Goal: Transaction & Acquisition: Purchase product/service

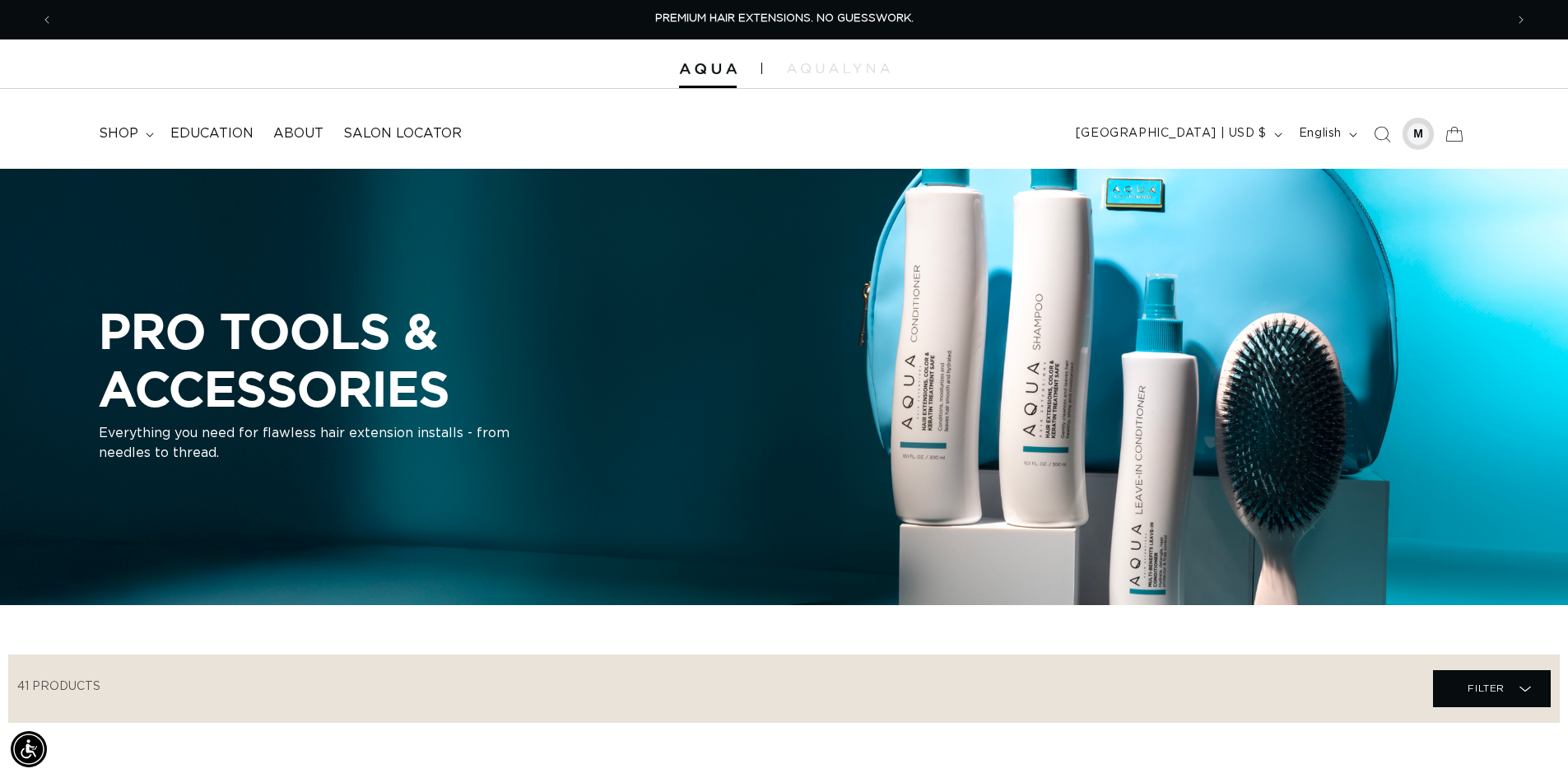
click at [1411, 137] on div at bounding box center [1418, 135] width 23 height 23
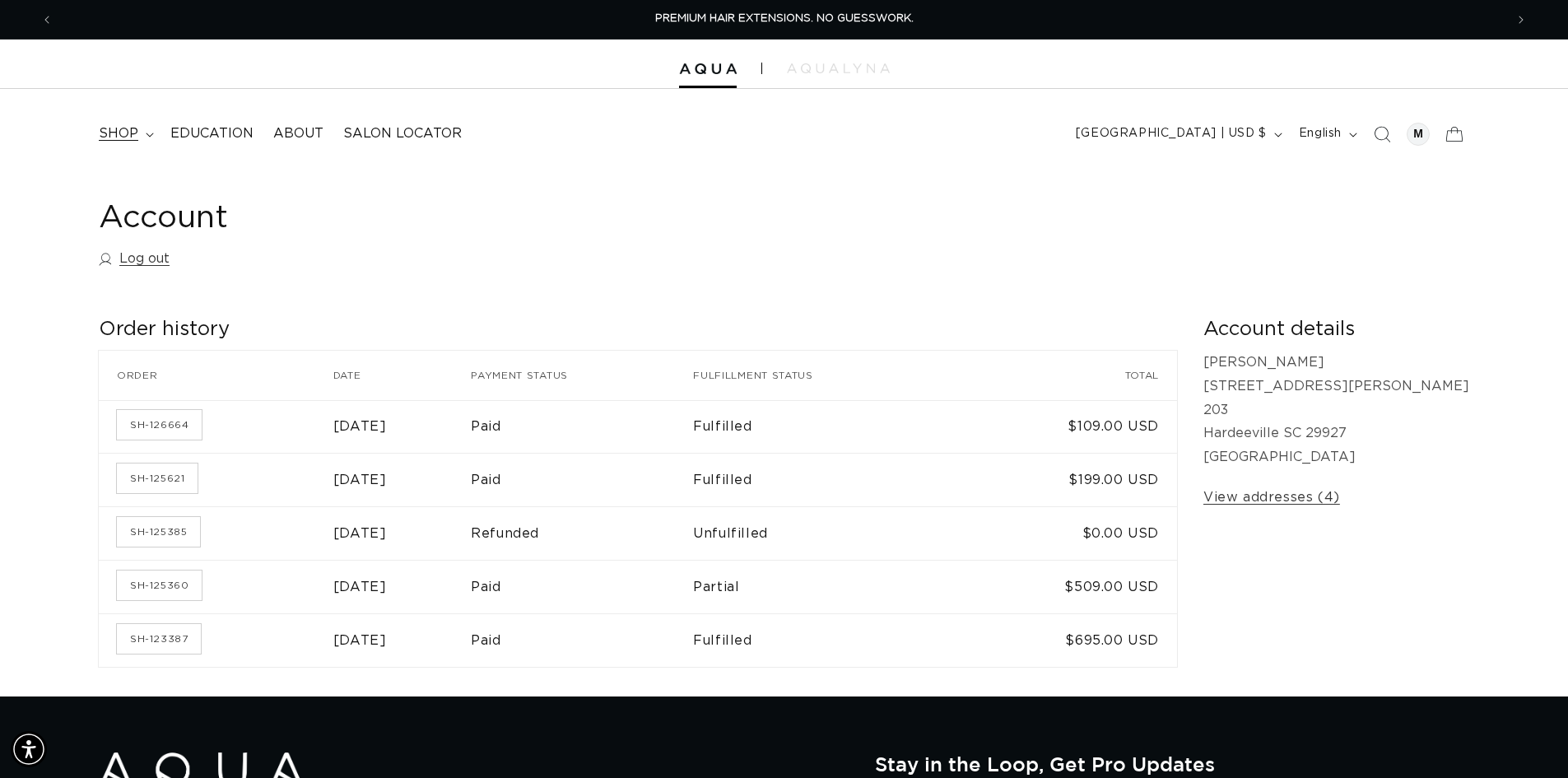
click at [118, 127] on span "shop" at bounding box center [119, 134] width 40 height 18
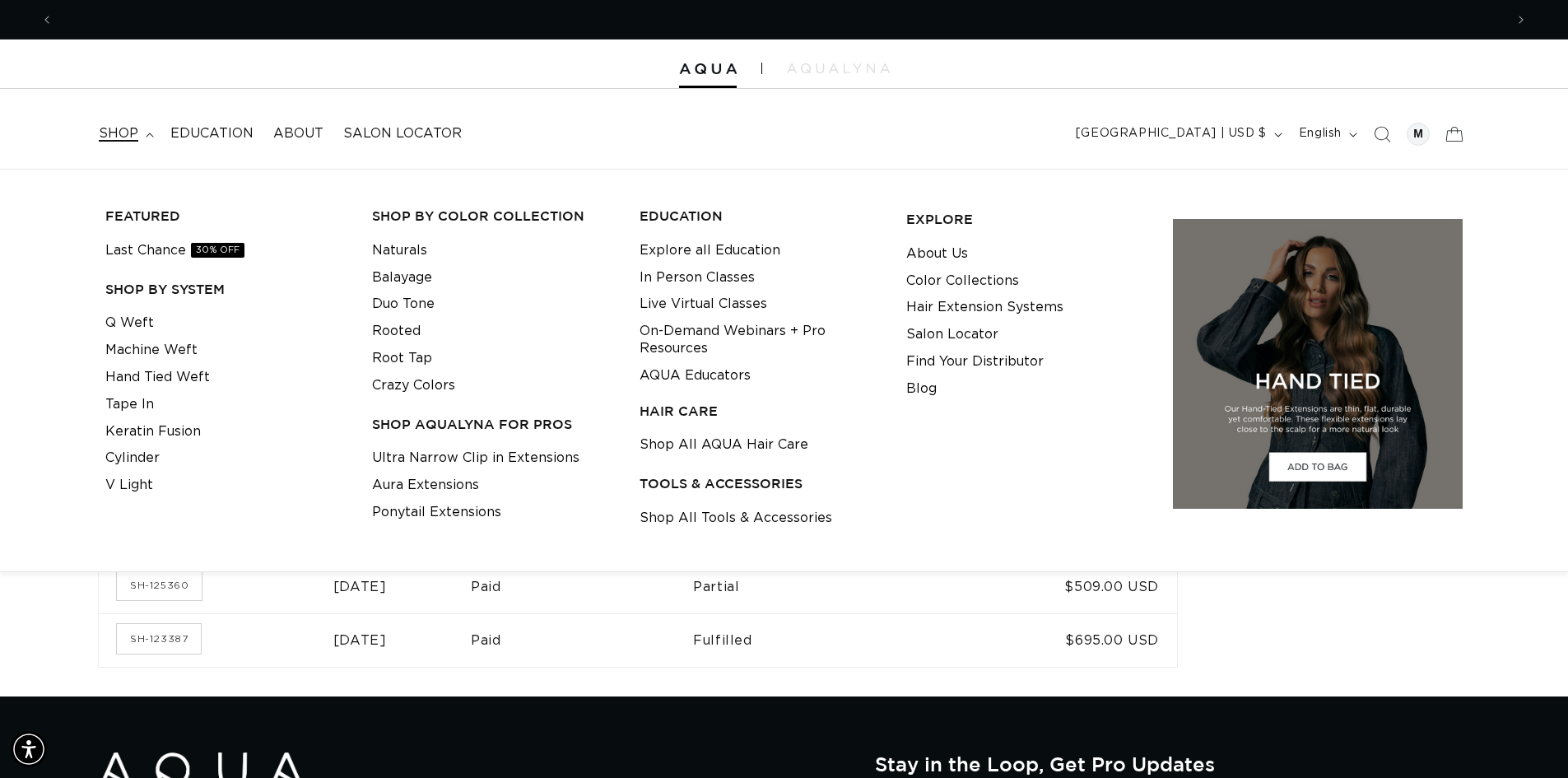
scroll to position [0, 1451]
click at [143, 323] on link "Q Weft" at bounding box center [129, 323] width 49 height 27
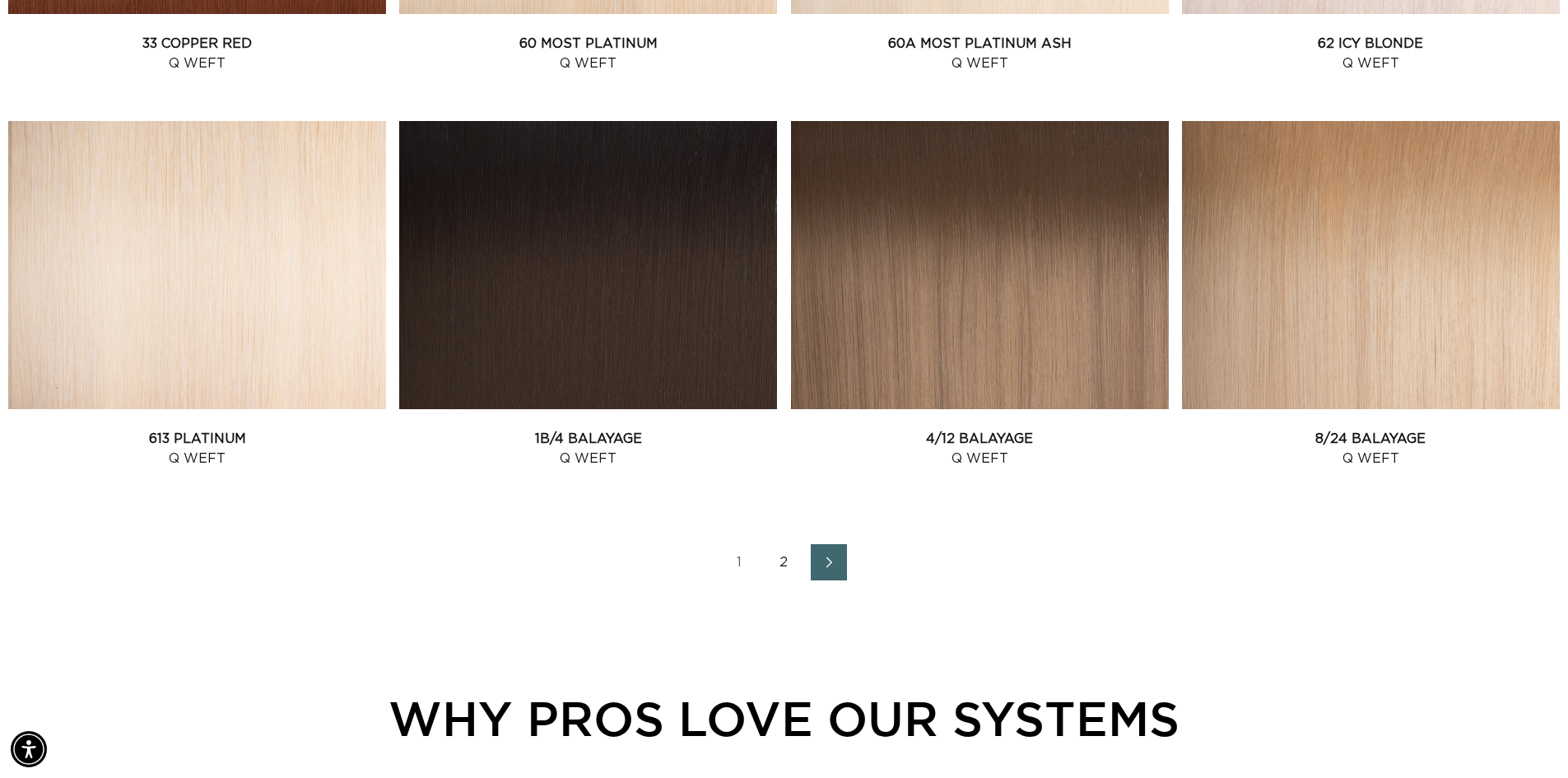
click at [823, 558] on icon "Next page" at bounding box center [829, 562] width 21 height 12
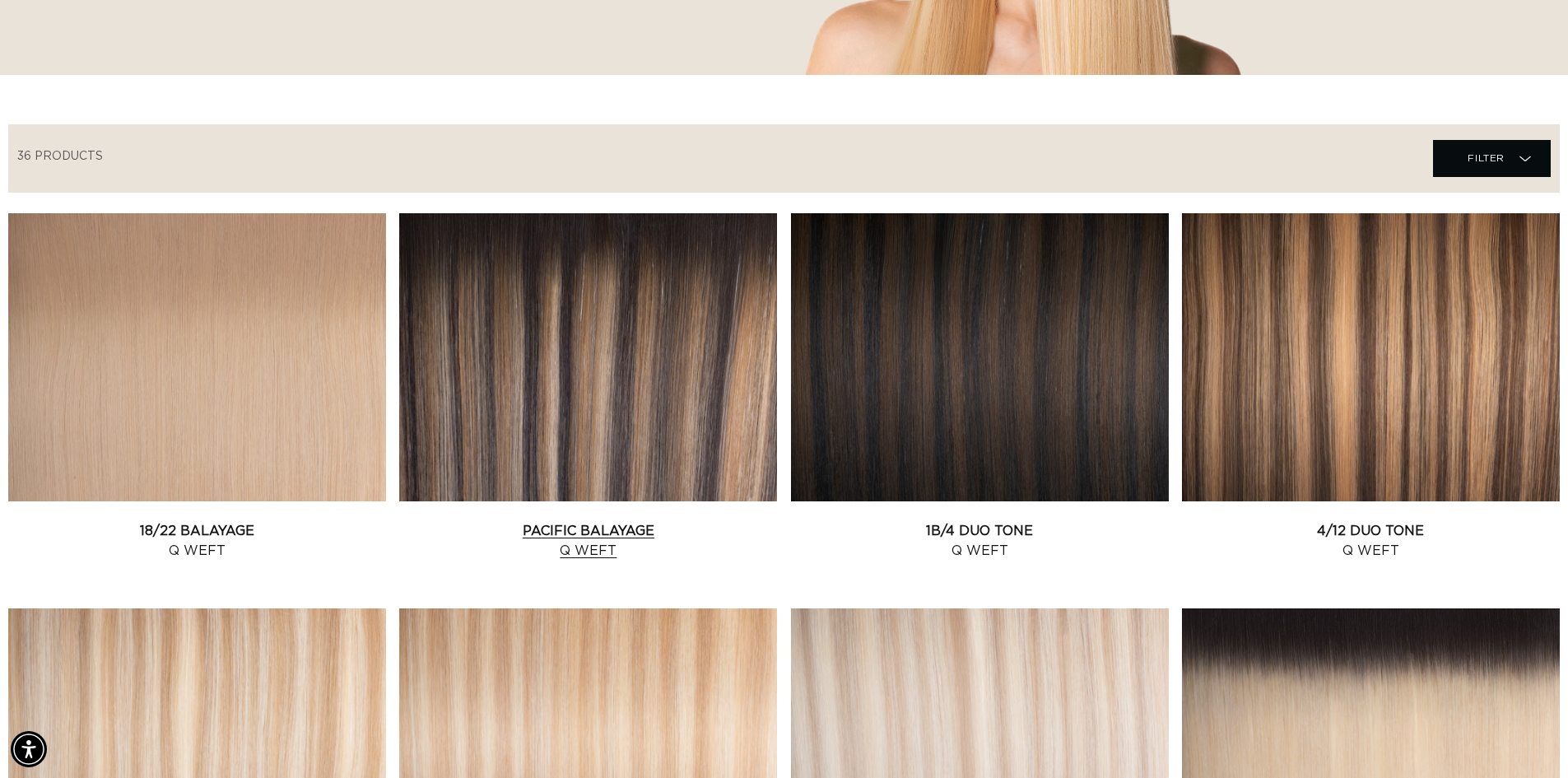
scroll to position [494, 0]
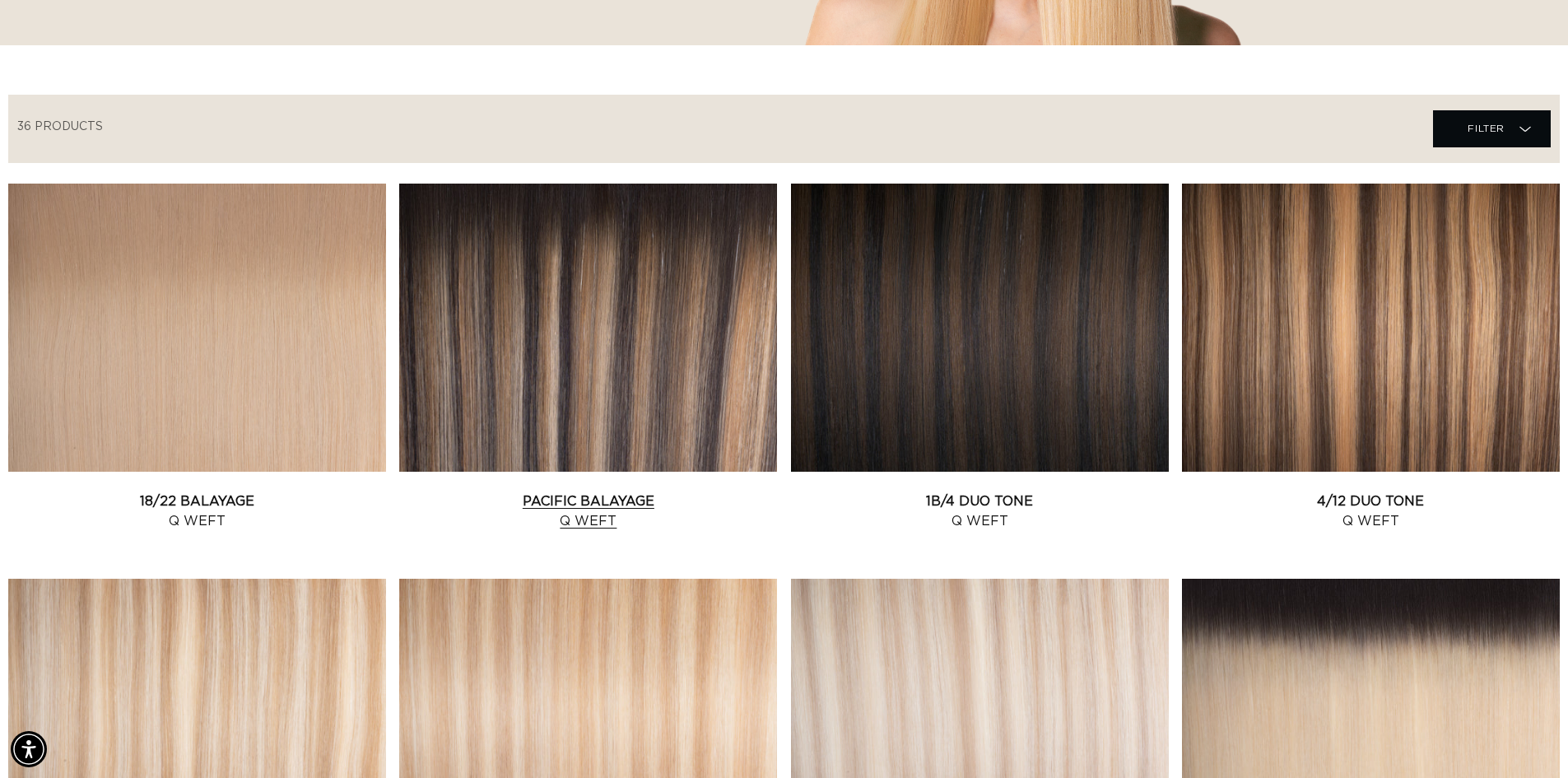
click at [634, 491] on link "Pacific Balayage Q Weft" at bounding box center [588, 511] width 378 height 40
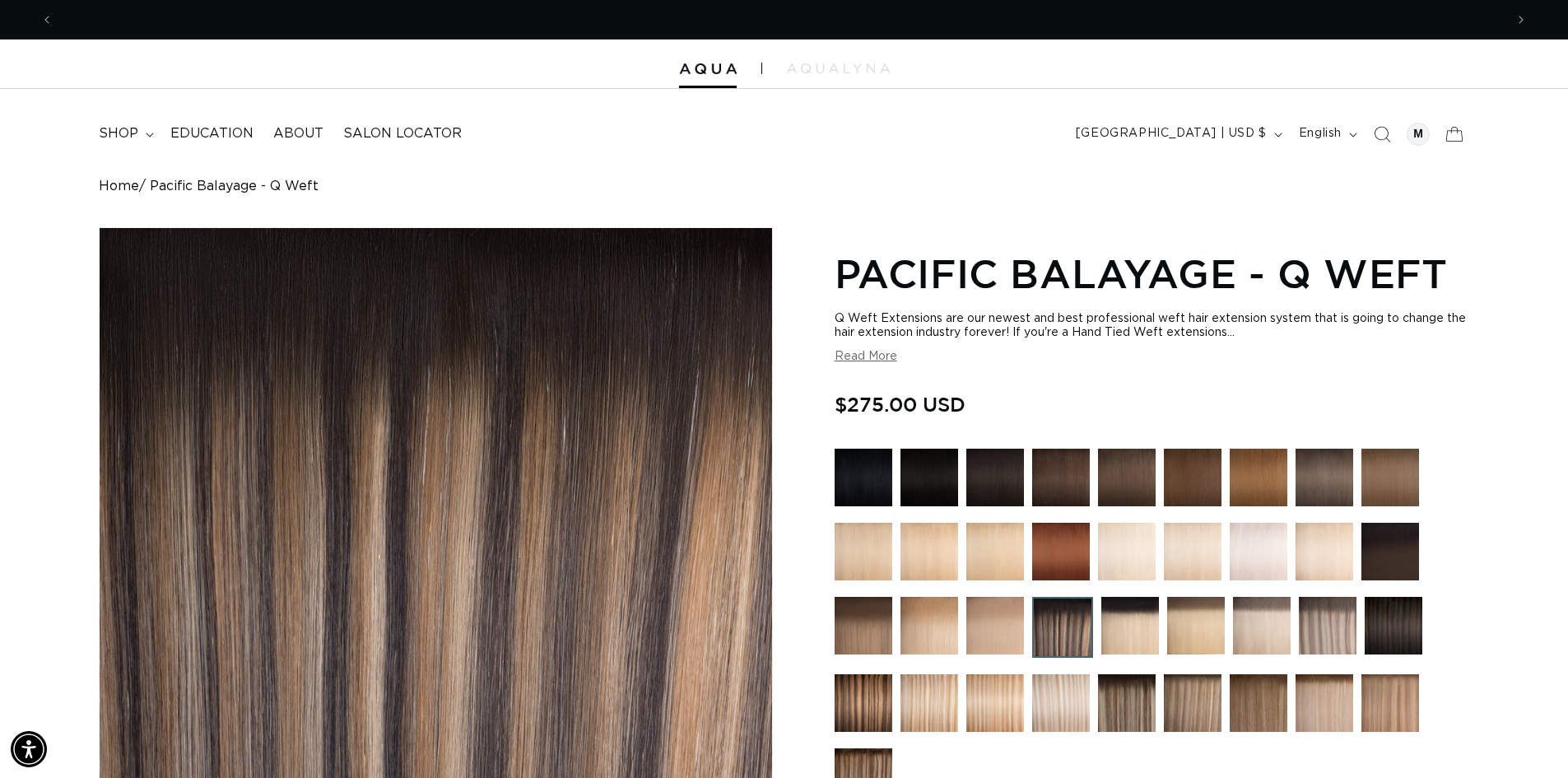
scroll to position [0, 2902]
drag, startPoint x: 1399, startPoint y: 292, endPoint x: 1170, endPoint y: 248, distance: 233.2
click at [1170, 248] on h1 "Pacific Balayage - Q Weft" at bounding box center [1151, 273] width 634 height 51
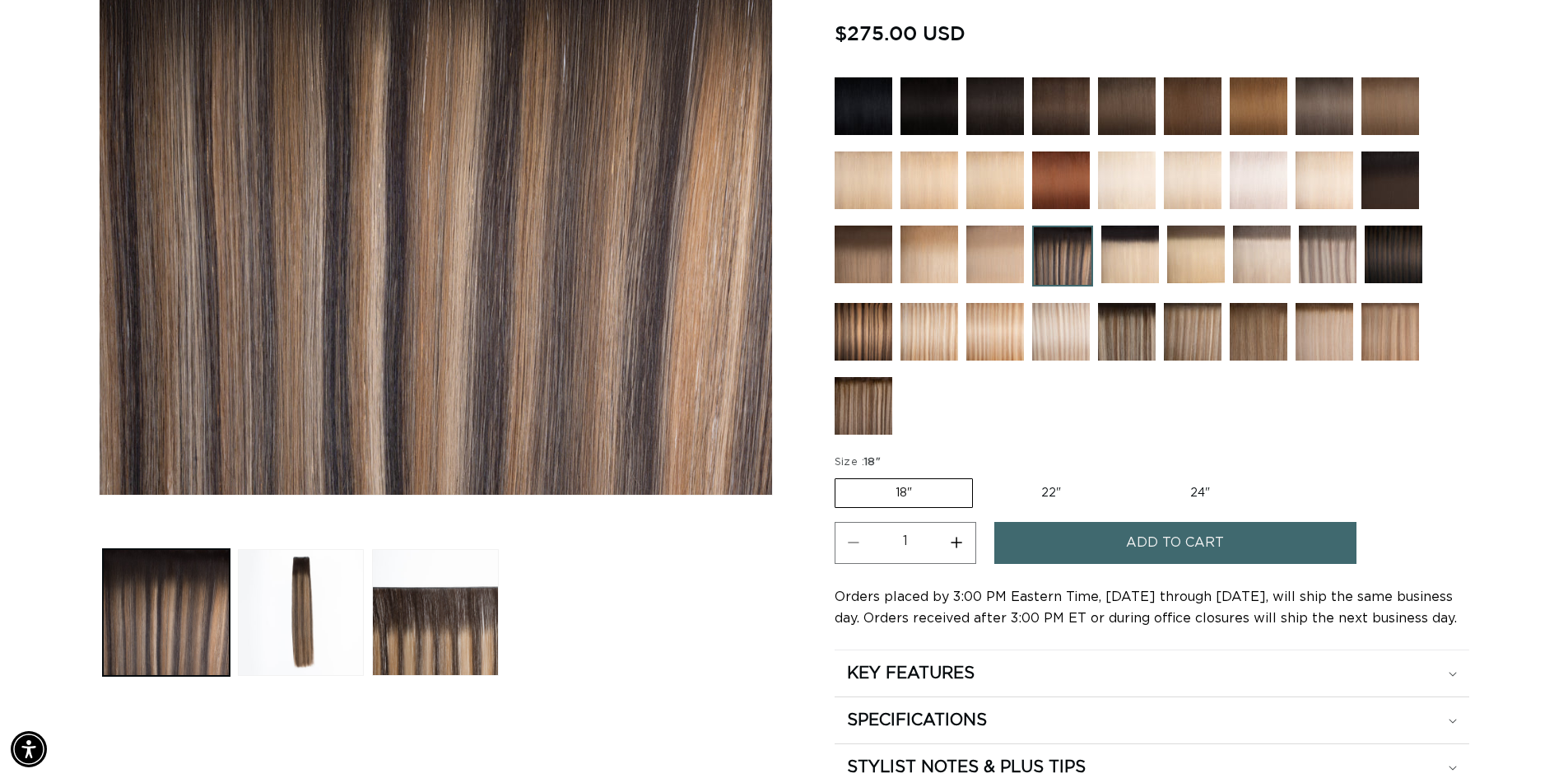
scroll to position [412, 0]
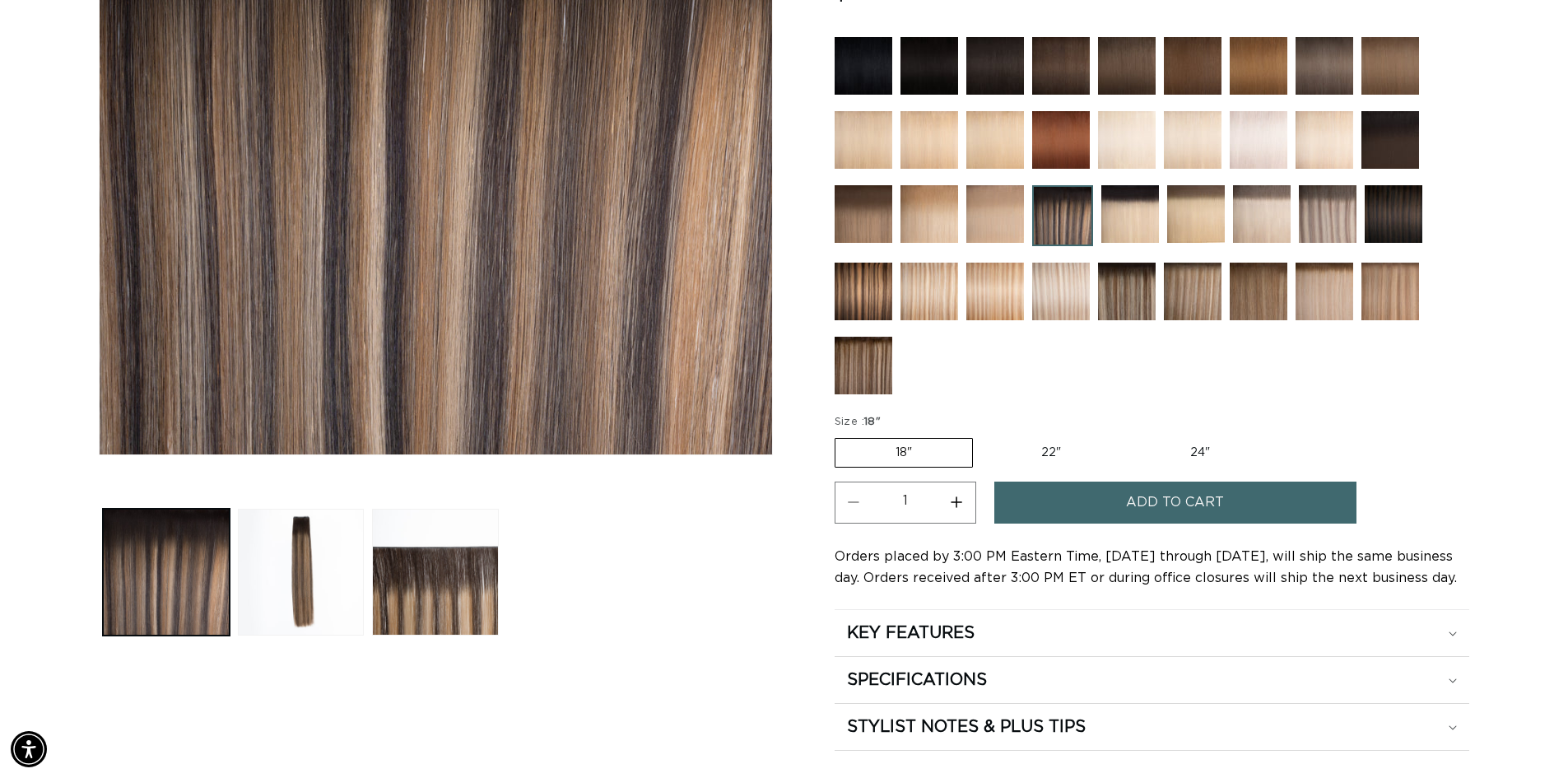
drag, startPoint x: 1190, startPoint y: 453, endPoint x: 1191, endPoint y: 467, distance: 14.0
click at [1190, 453] on label "24" Variant sold out or unavailable" at bounding box center [1200, 453] width 140 height 28
click at [1130, 435] on input "24" Variant sold out or unavailable" at bounding box center [1129, 435] width 1 height 1
radio input "true"
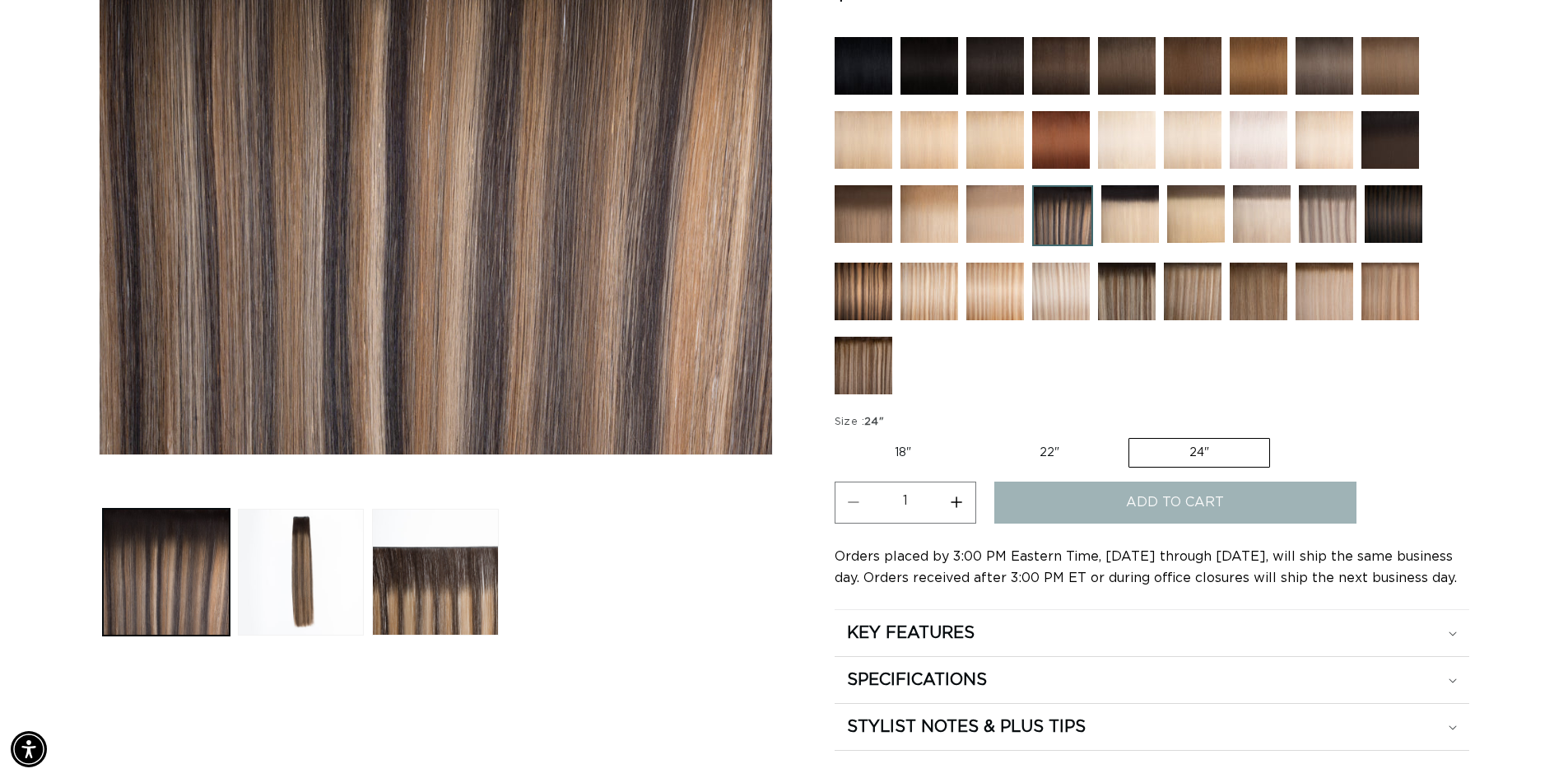
scroll to position [0, 1451]
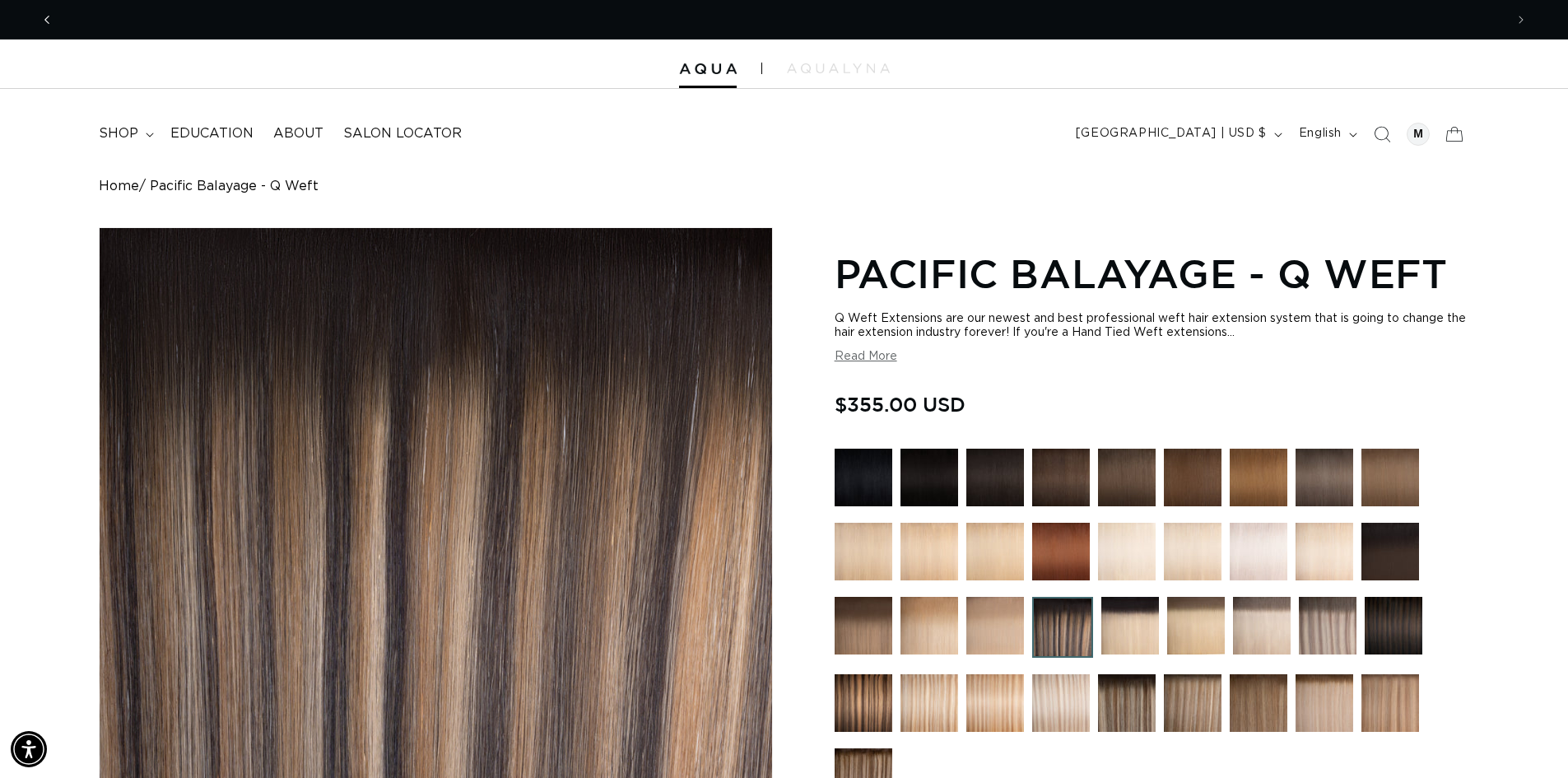
scroll to position [0, 2902]
click at [46, 21] on icon "Previous announcement" at bounding box center [47, 19] width 6 height 18
click at [44, 22] on icon "Previous announcement" at bounding box center [47, 19] width 6 height 18
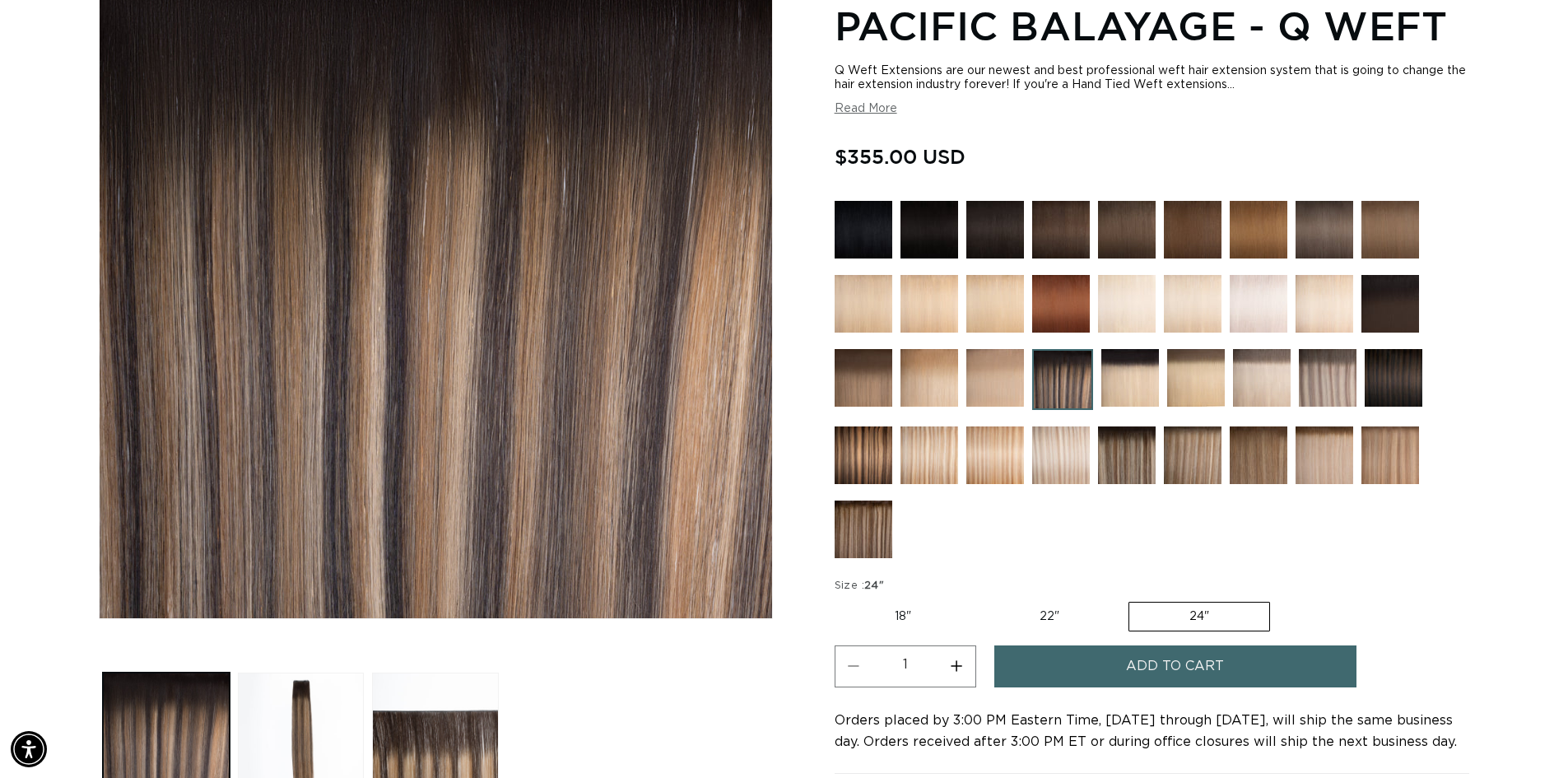
scroll to position [247, 0]
click at [933, 447] on img at bounding box center [928, 456] width 58 height 58
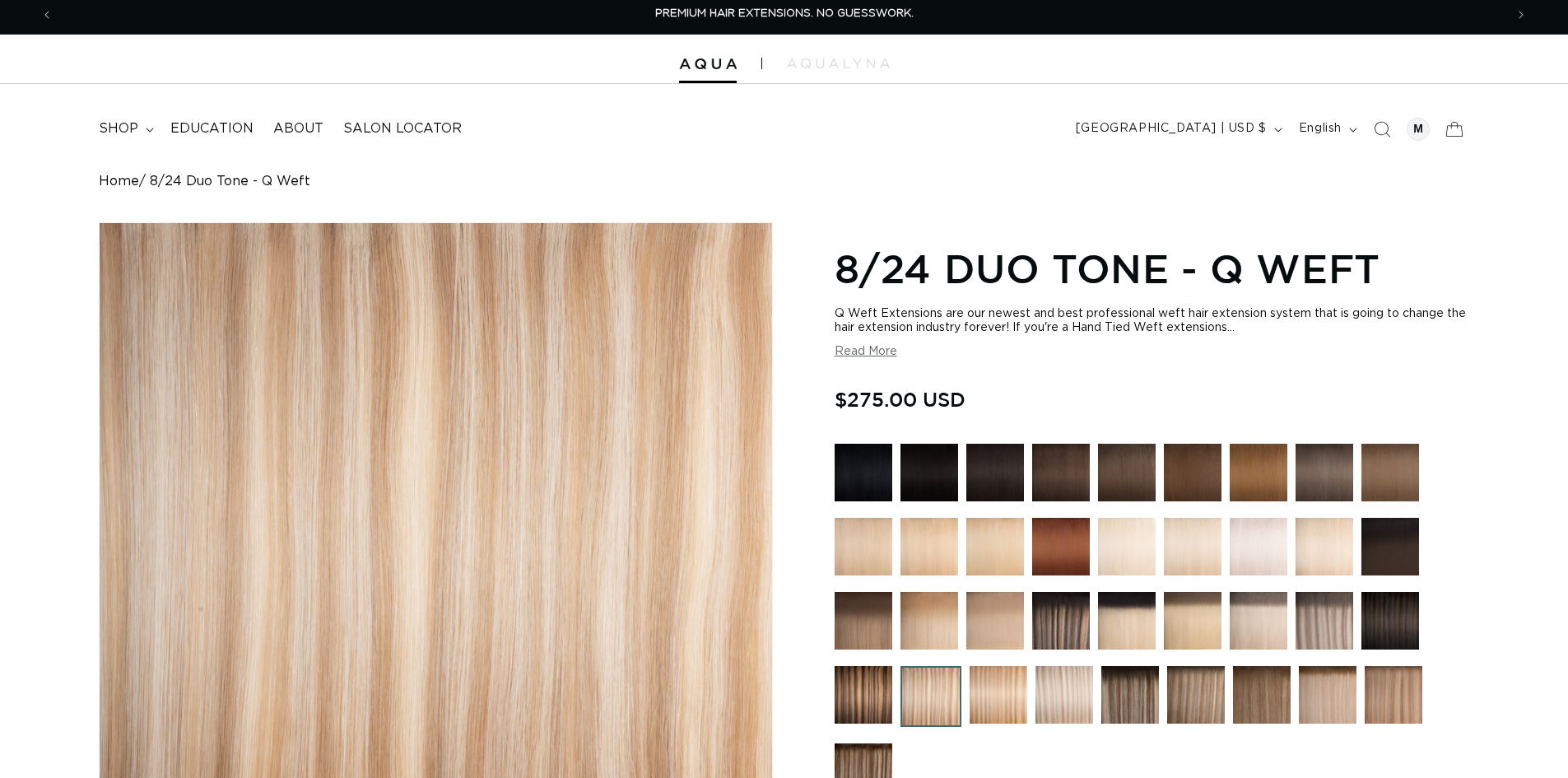
scroll to position [165, 0]
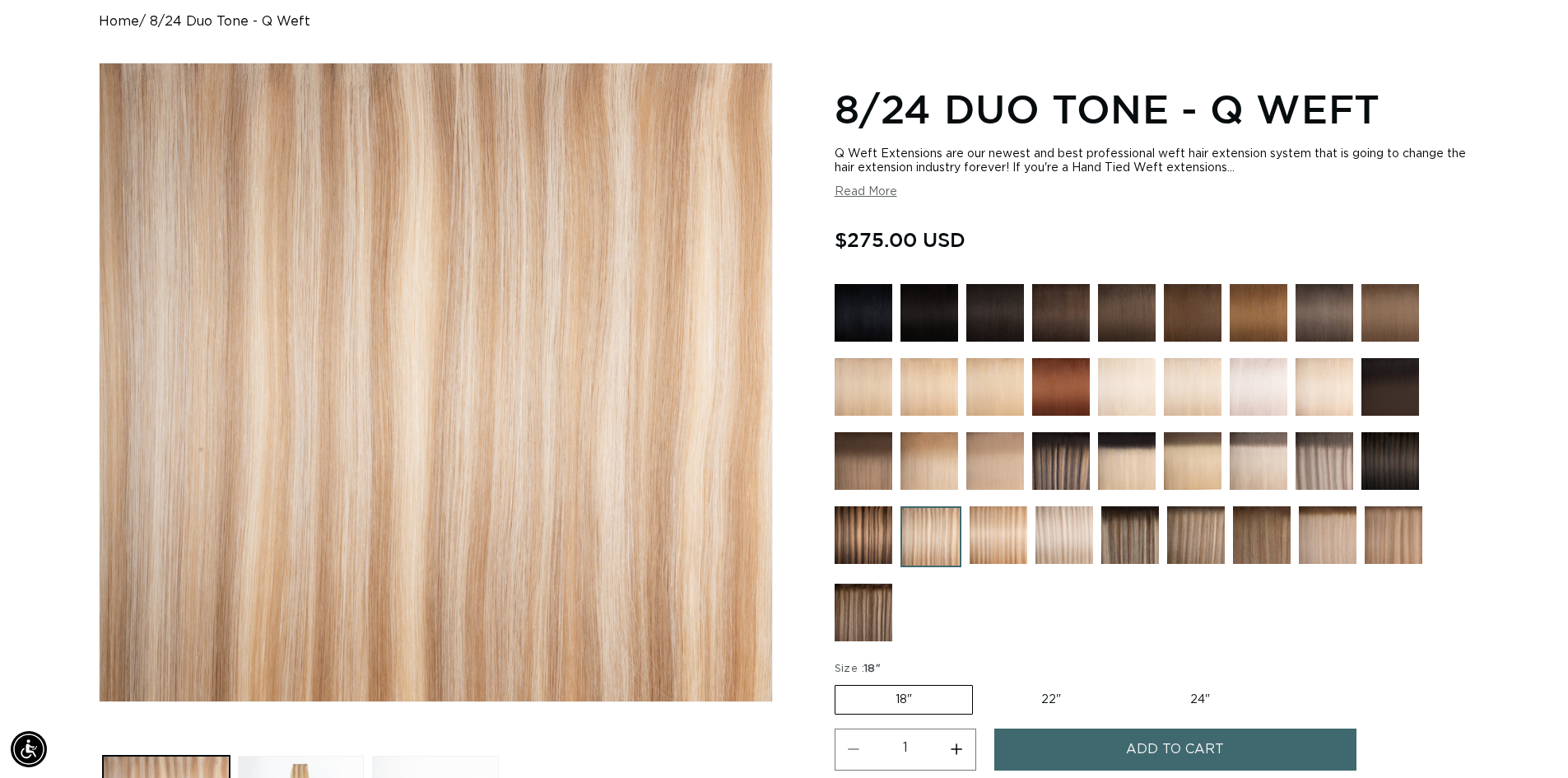
click at [995, 556] on img at bounding box center [998, 535] width 58 height 58
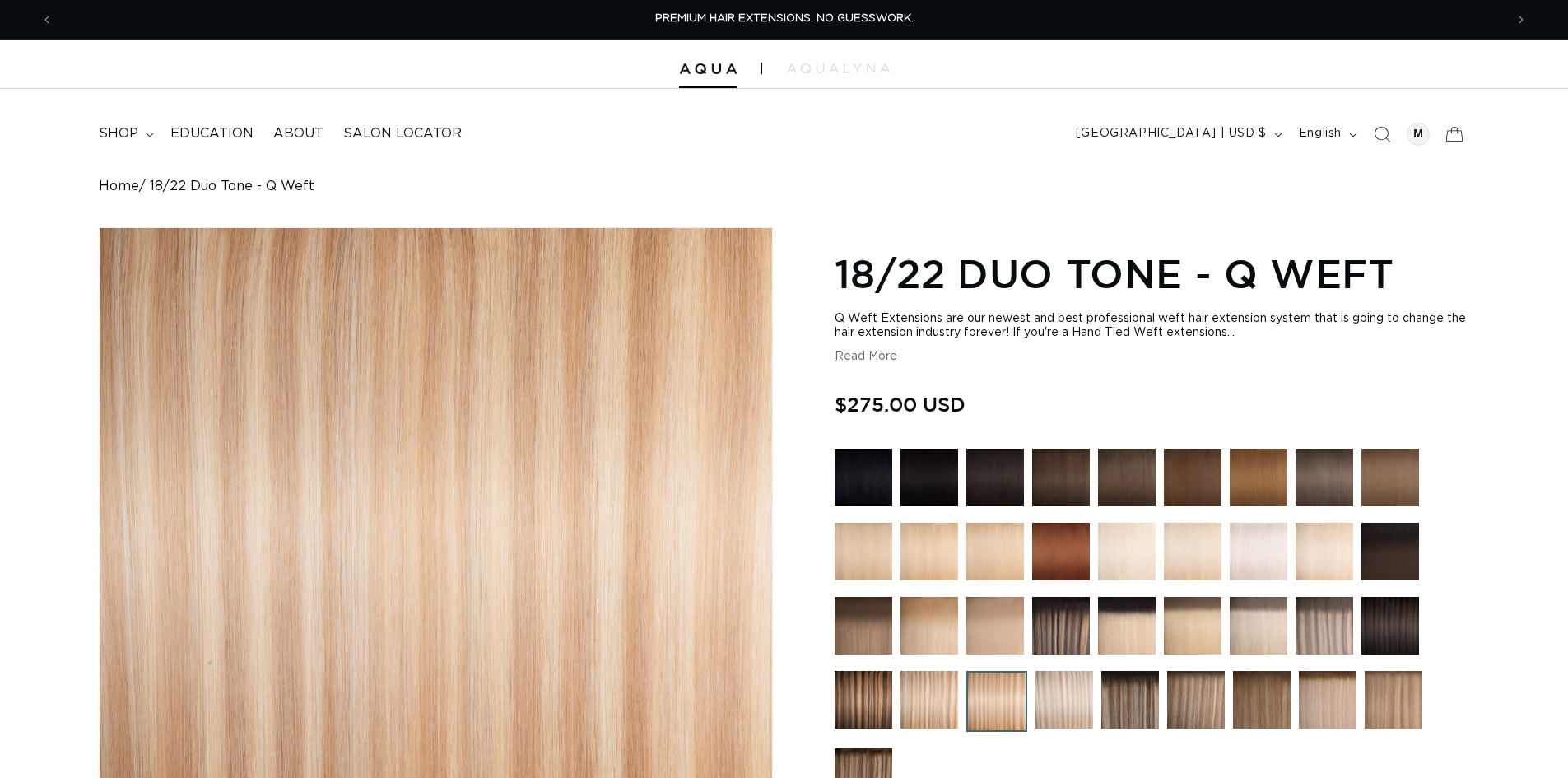
click at [1063, 686] on img at bounding box center [1064, 699] width 58 height 58
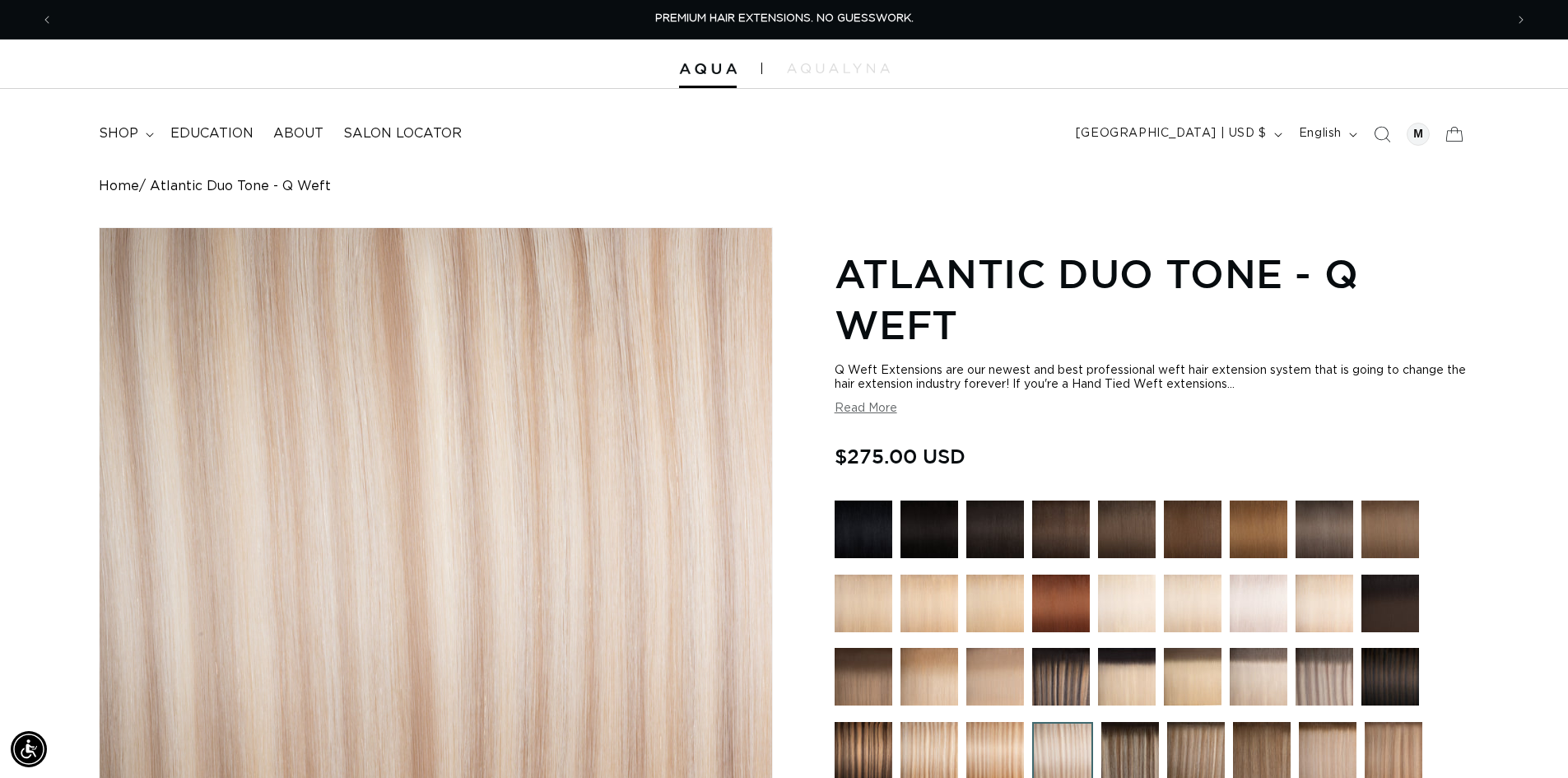
click at [1063, 671] on img at bounding box center [1060, 676] width 58 height 58
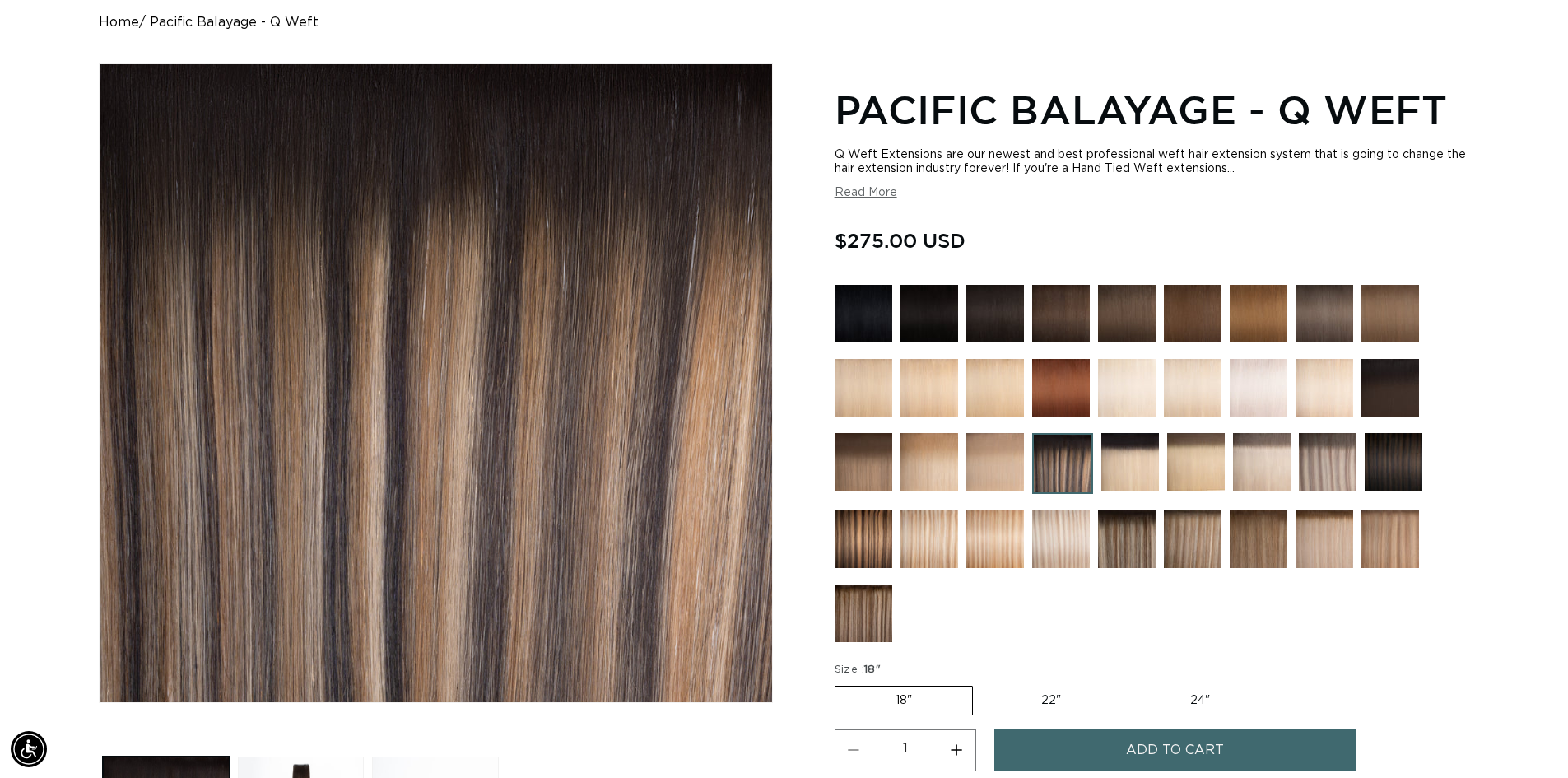
scroll to position [165, 0]
click at [1199, 714] on fieldset "Size : 18" 18" Variant sold out or unavailable 22" Variant sold out or unavaila…" at bounding box center [1054, 689] width 440 height 55
click at [1199, 710] on label "24" Variant sold out or unavailable" at bounding box center [1200, 700] width 140 height 28
click at [1130, 682] on input "24" Variant sold out or unavailable" at bounding box center [1129, 682] width 1 height 1
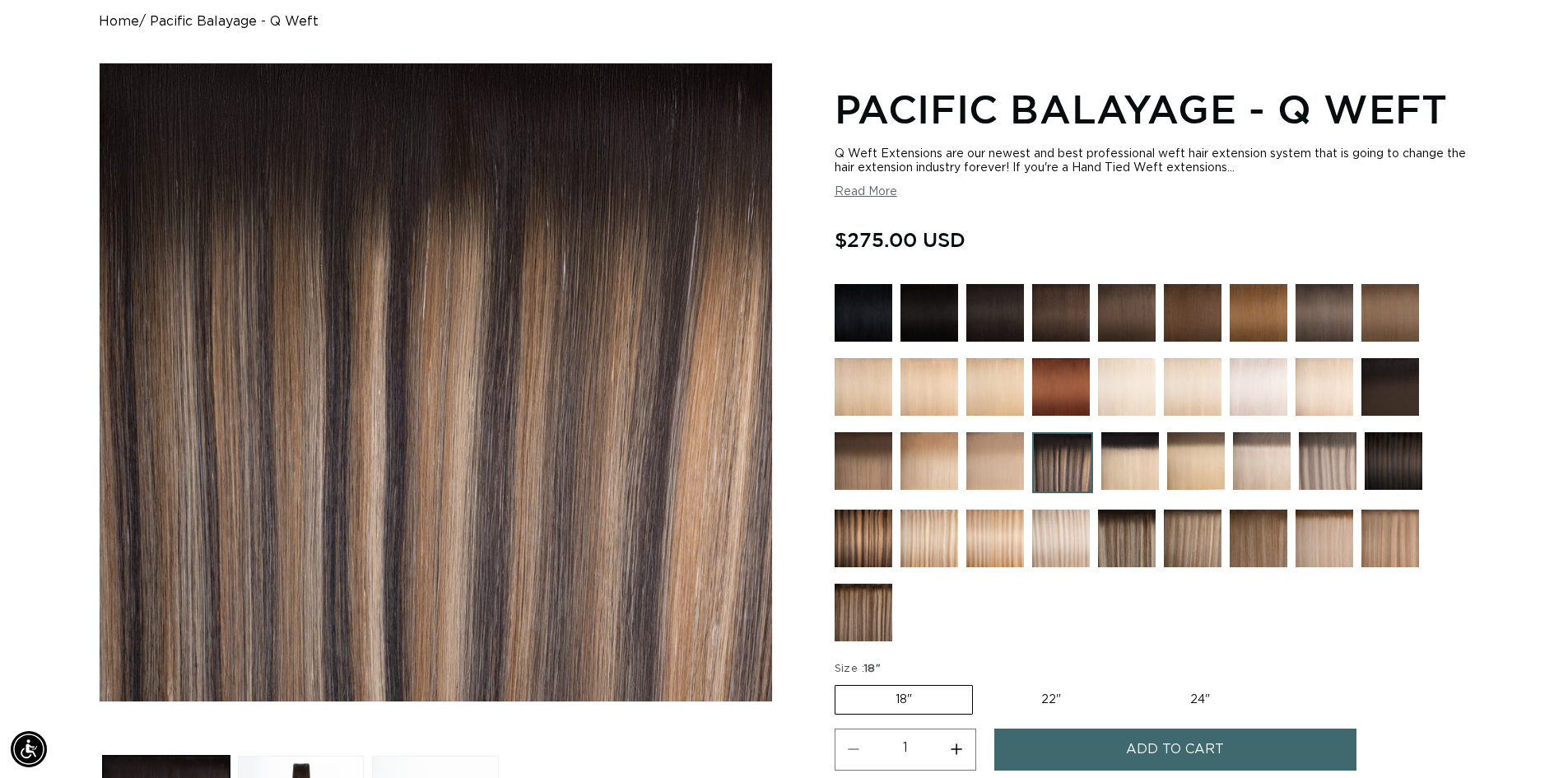
radio input "true"
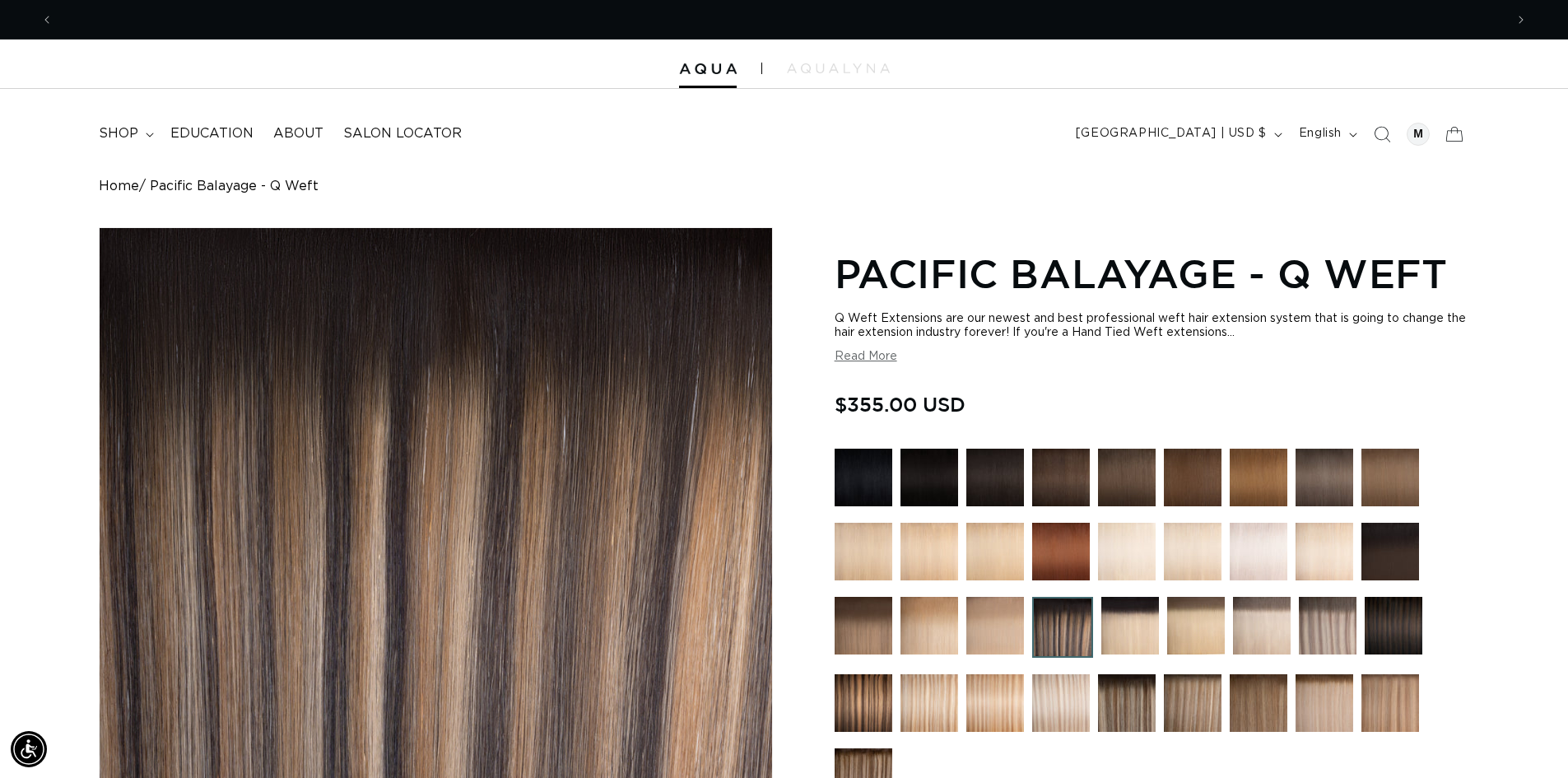
scroll to position [0, 1451]
